Goal: Information Seeking & Learning: Check status

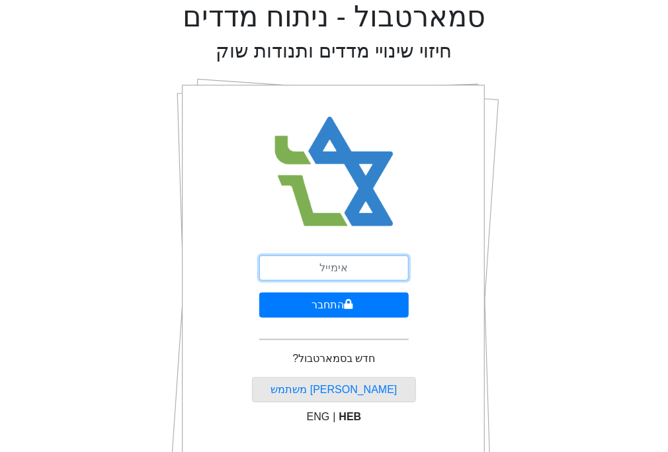
click at [322, 272] on input "email" at bounding box center [334, 267] width 150 height 25
type input "[EMAIL_ADDRESS][DOMAIN_NAME]"
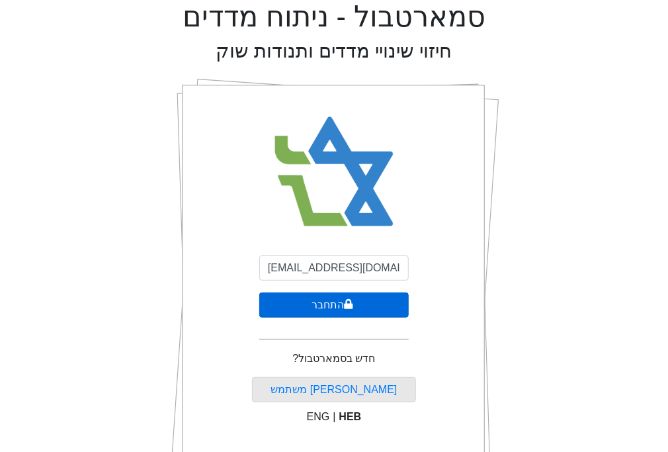
click at [345, 301] on icon "submit" at bounding box center [348, 304] width 9 height 11
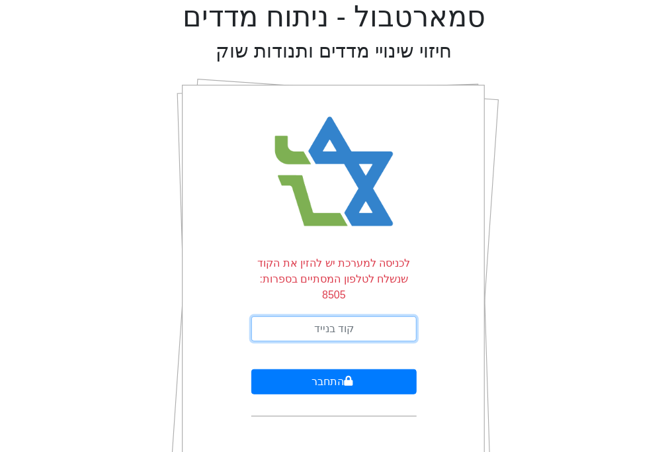
click at [343, 316] on input "text" at bounding box center [333, 328] width 165 height 25
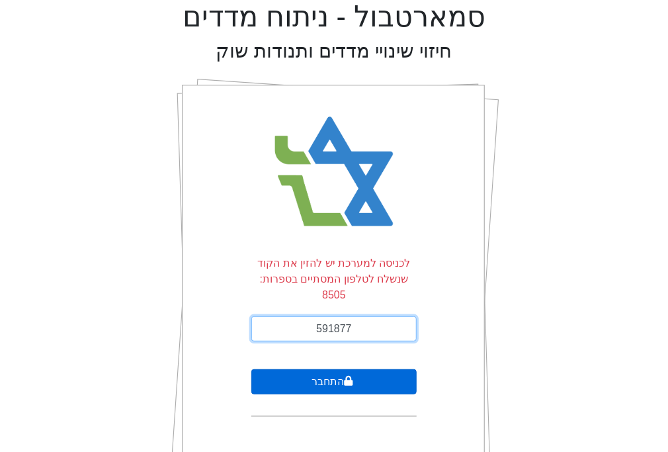
type input "591877"
click at [321, 369] on button "התחבר" at bounding box center [333, 381] width 165 height 25
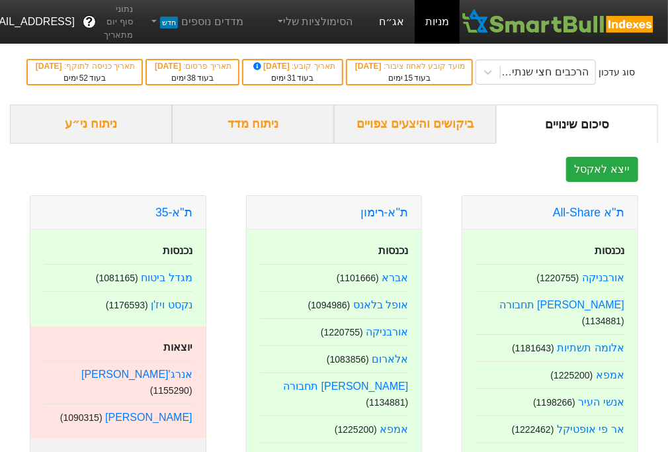
click at [404, 21] on link "אג״ח" at bounding box center [391, 22] width 46 height 44
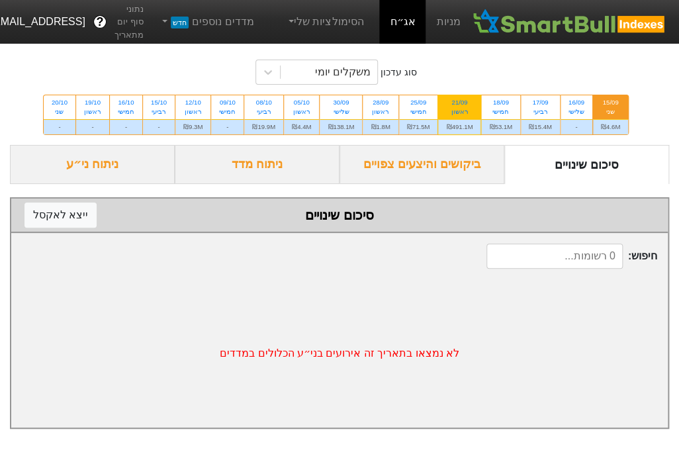
click at [458, 107] on div "ראשון" at bounding box center [459, 111] width 26 height 9
click at [458, 104] on input "21/09 ראשון ₪491.1M" at bounding box center [455, 99] width 9 height 9
radio input "true"
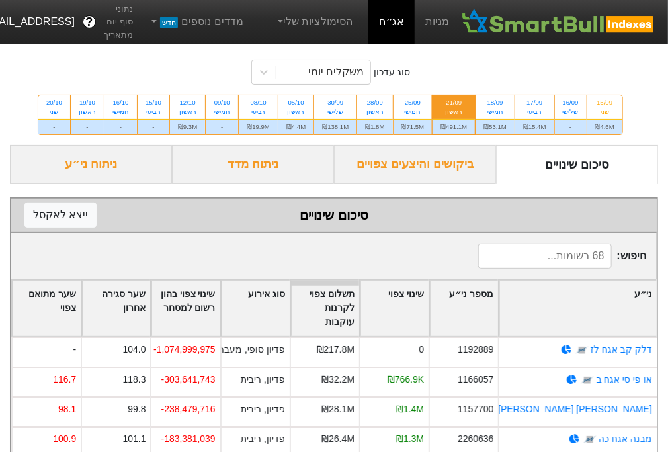
click at [438, 167] on div "ביקושים והיצעים צפויים" at bounding box center [415, 164] width 162 height 39
